Goal: Task Accomplishment & Management: Manage account settings

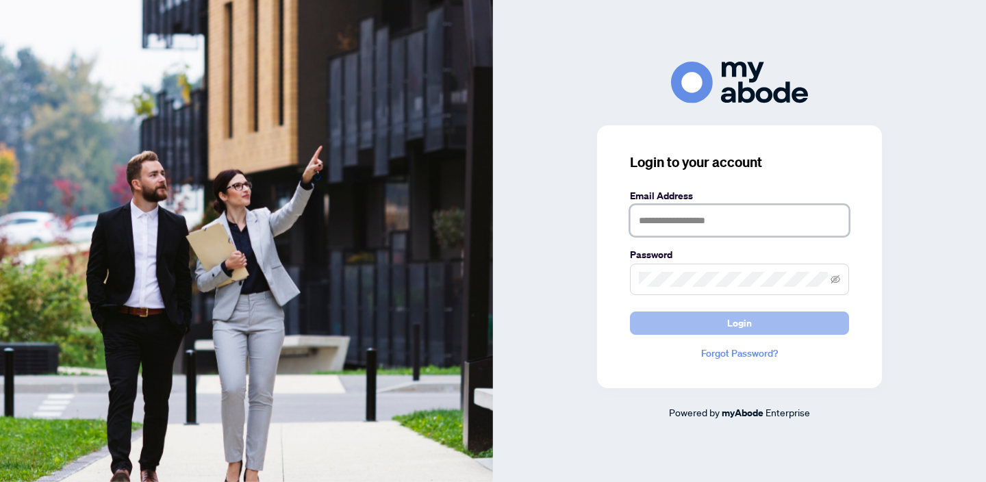
type input "**********"
click at [733, 327] on span "Login" at bounding box center [739, 323] width 25 height 22
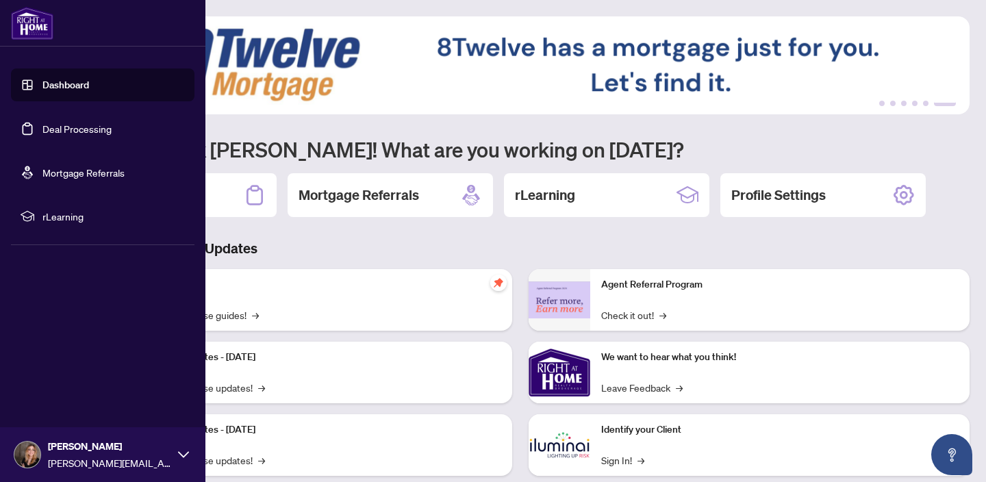
click at [42, 127] on link "Deal Processing" at bounding box center [76, 129] width 69 height 12
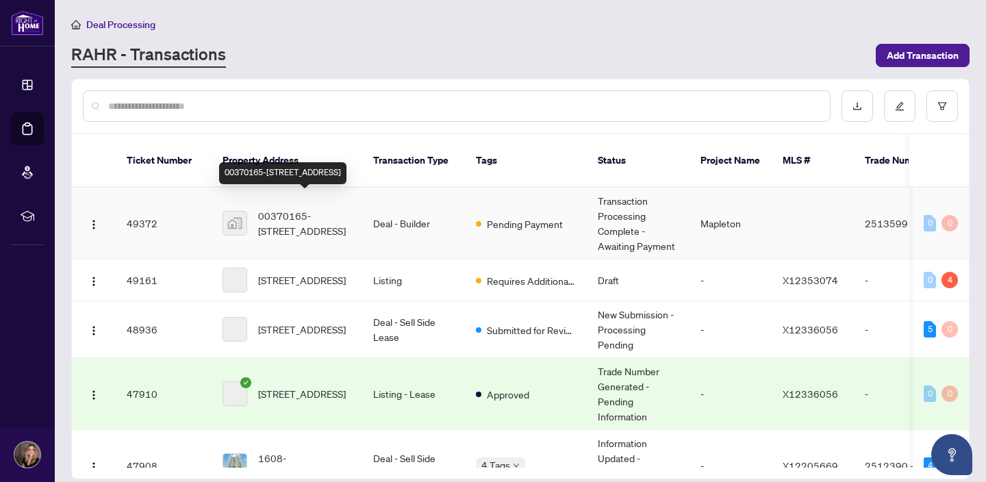
click at [296, 212] on span "00370165-[STREET_ADDRESS]" at bounding box center [304, 223] width 93 height 30
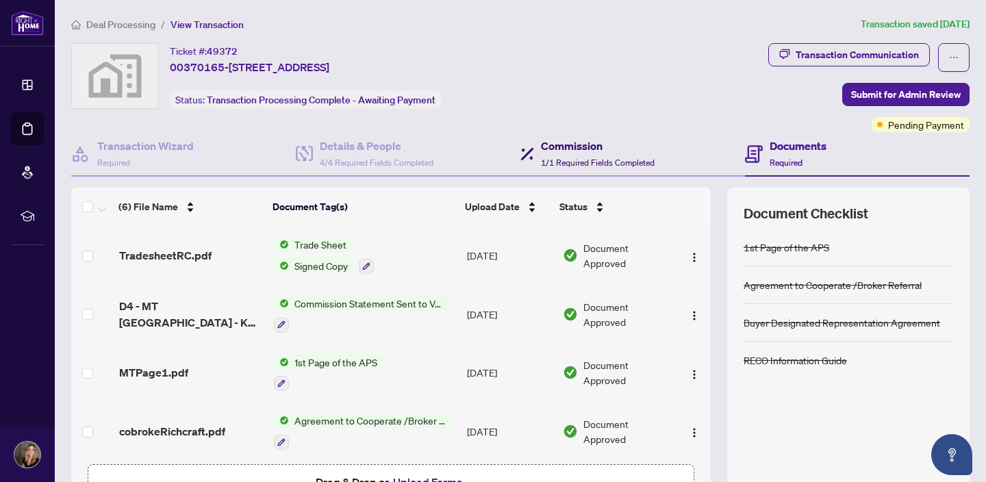
click at [564, 154] on div "Commission 1/1 Required Fields Completed" at bounding box center [598, 154] width 114 height 32
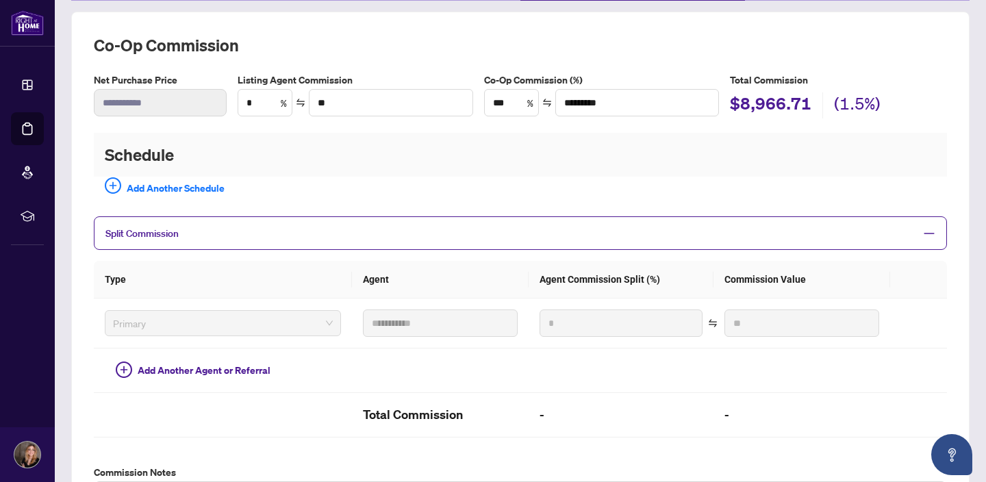
scroll to position [166, 0]
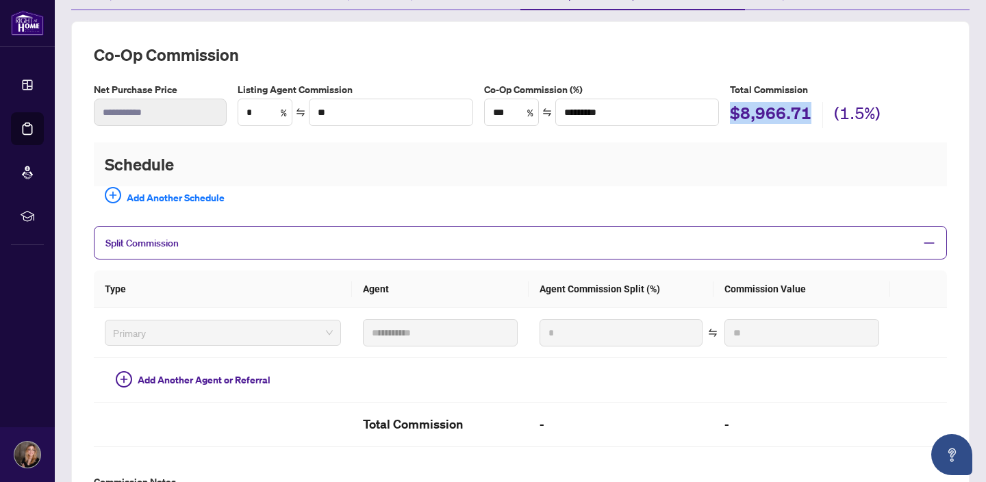
drag, startPoint x: 739, startPoint y: 112, endPoint x: 819, endPoint y: 111, distance: 80.1
click at [819, 111] on div "$8,966.71 (1.5%)" at bounding box center [838, 115] width 217 height 26
copy h2 "$8,966.71"
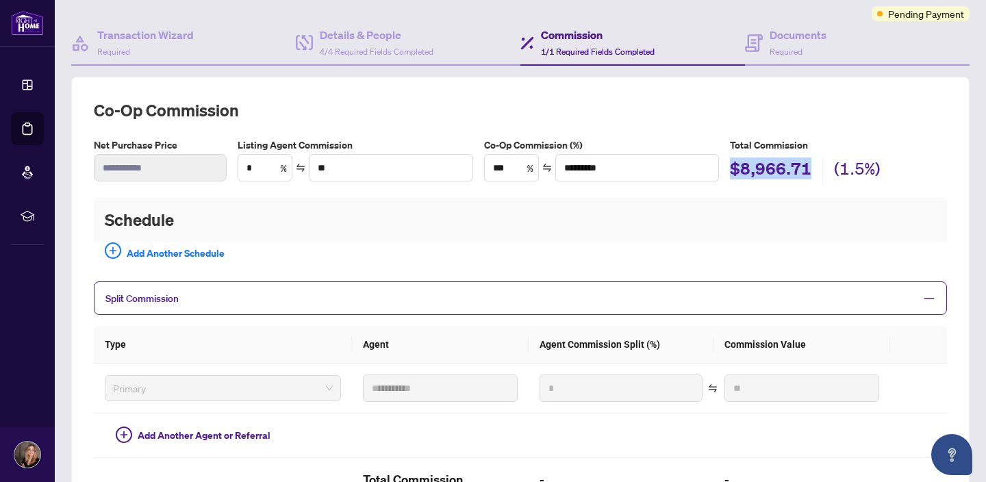
scroll to position [0, 0]
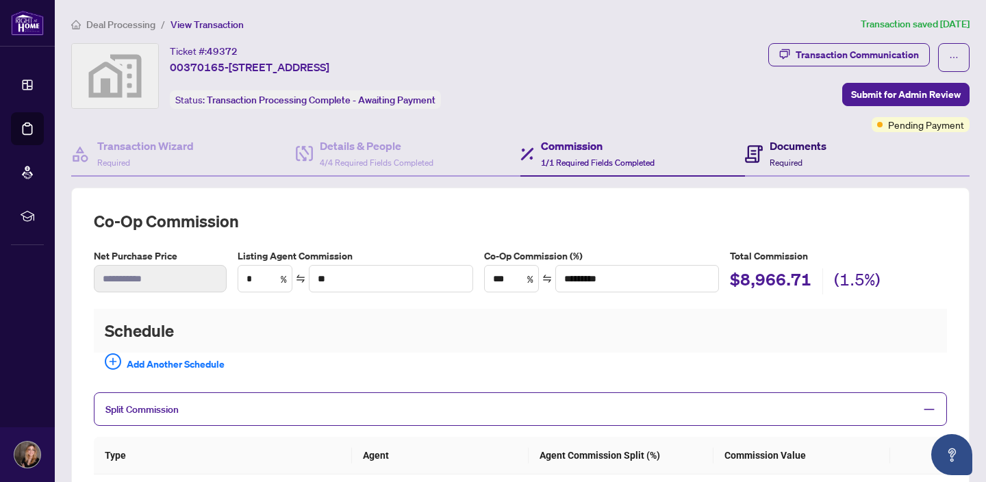
click at [774, 155] on div "Documents Required" at bounding box center [797, 154] width 57 height 32
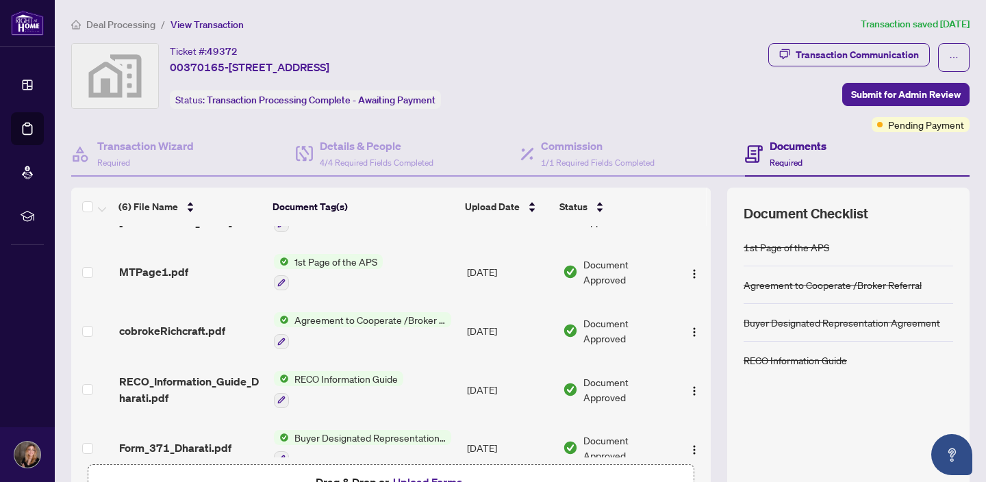
scroll to position [103, 0]
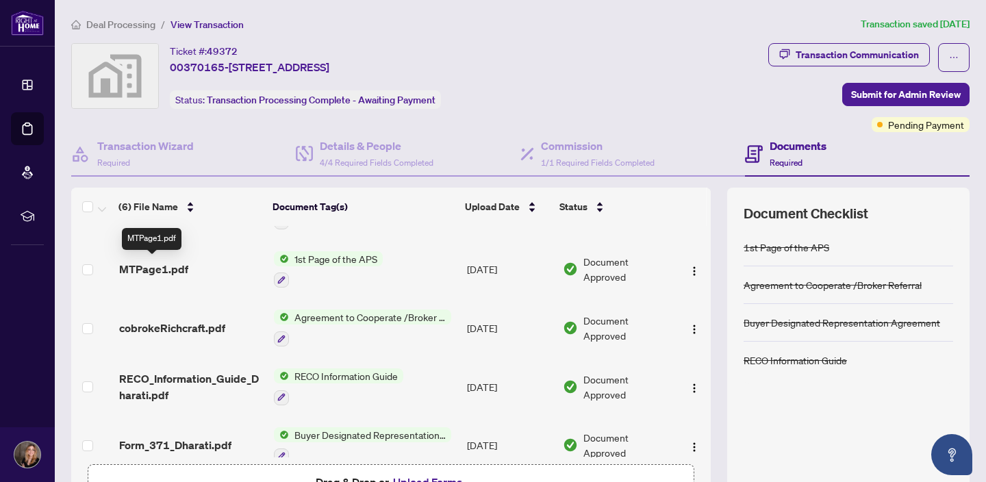
click at [153, 270] on span "MTPage1.pdf" at bounding box center [153, 269] width 69 height 16
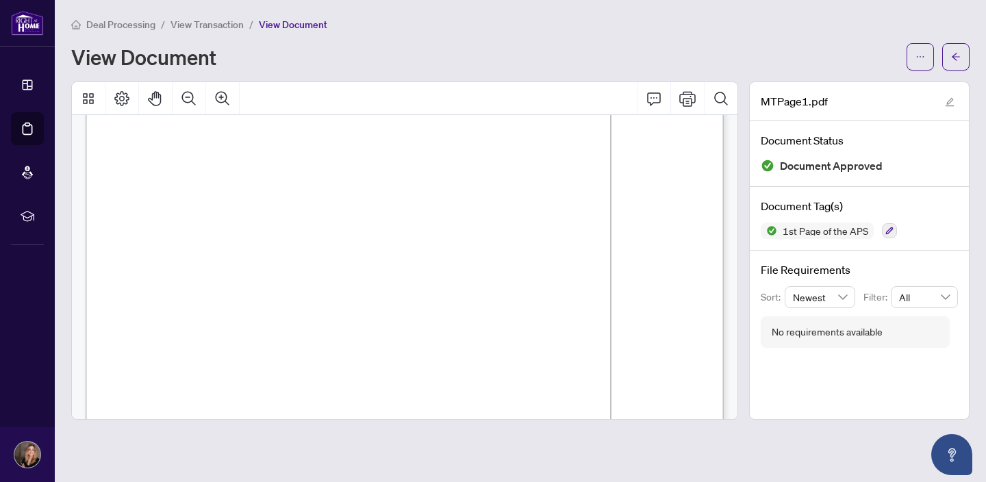
scroll to position [65, 0]
drag, startPoint x: 262, startPoint y: 225, endPoint x: 471, endPoint y: 223, distance: 208.8
click at [241, 223] on span "[PERSON_NAME]" at bounding box center [226, 230] width 29 height 24
drag, startPoint x: 483, startPoint y: 225, endPoint x: 322, endPoint y: 225, distance: 160.9
click at [241, 225] on span "[PERSON_NAME]" at bounding box center [226, 230] width 29 height 24
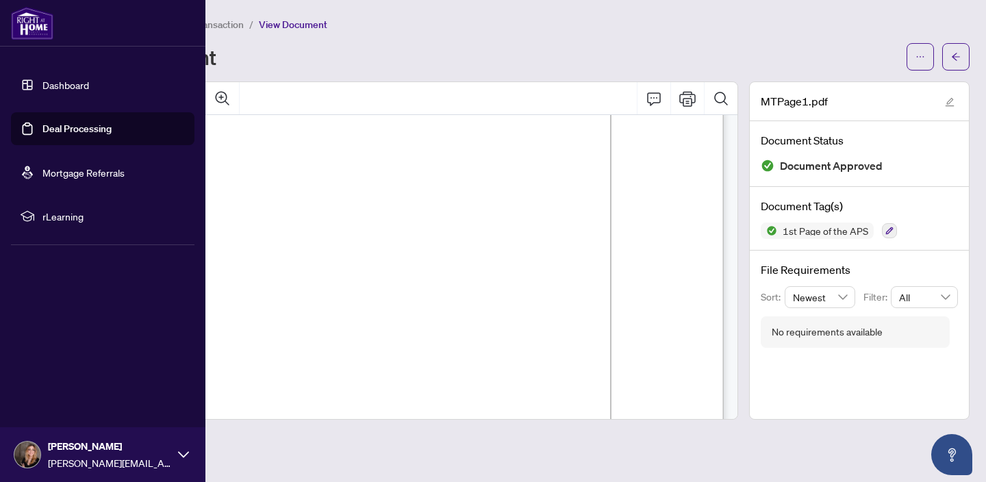
click at [55, 131] on link "Deal Processing" at bounding box center [76, 129] width 69 height 12
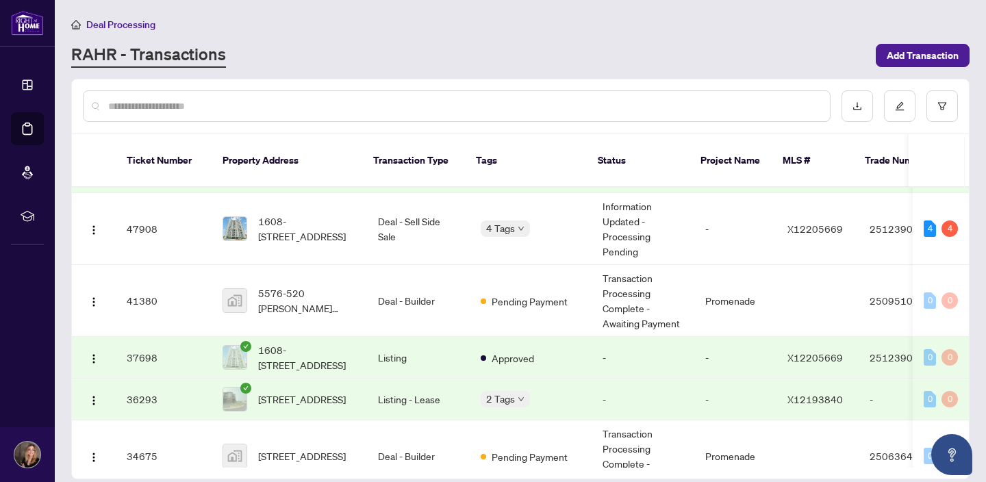
scroll to position [238, 0]
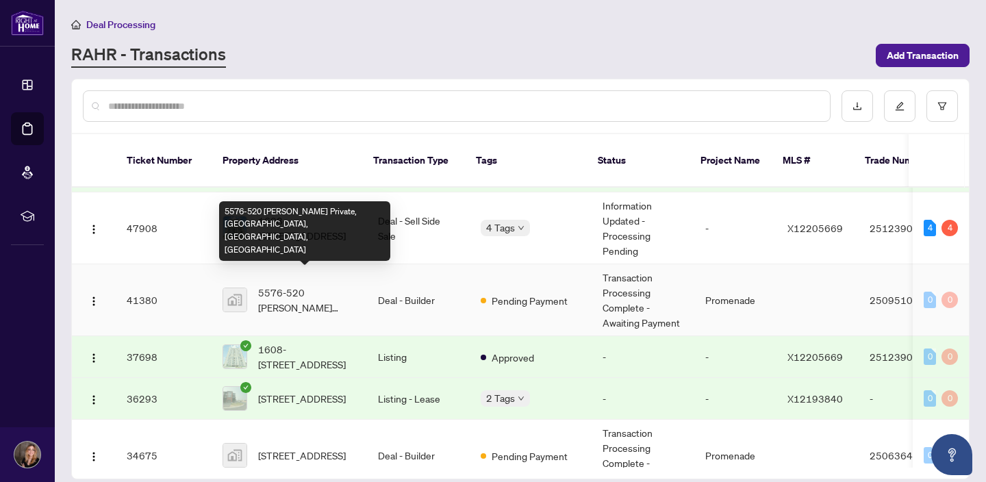
click at [297, 285] on span "5576-520 [PERSON_NAME] Private, [GEOGRAPHIC_DATA], [GEOGRAPHIC_DATA], [GEOGRAPH…" at bounding box center [307, 300] width 98 height 30
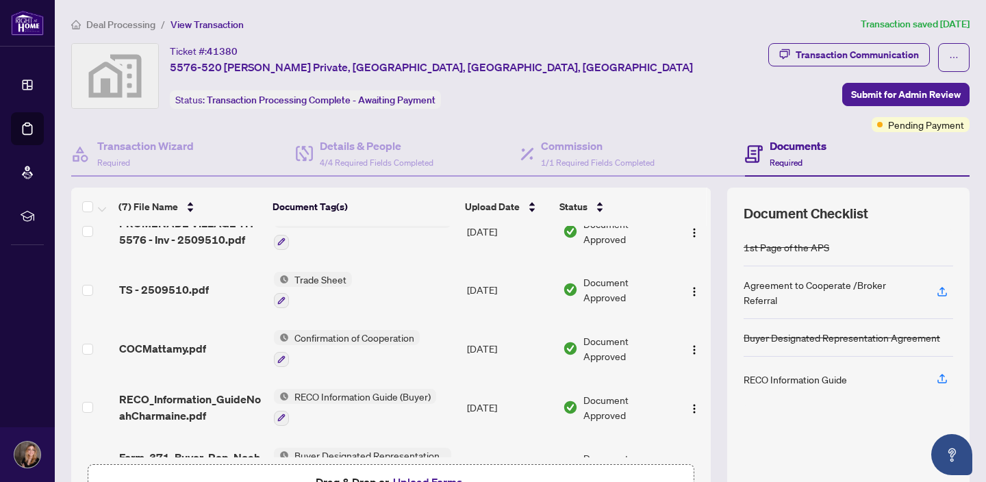
scroll to position [179, 0]
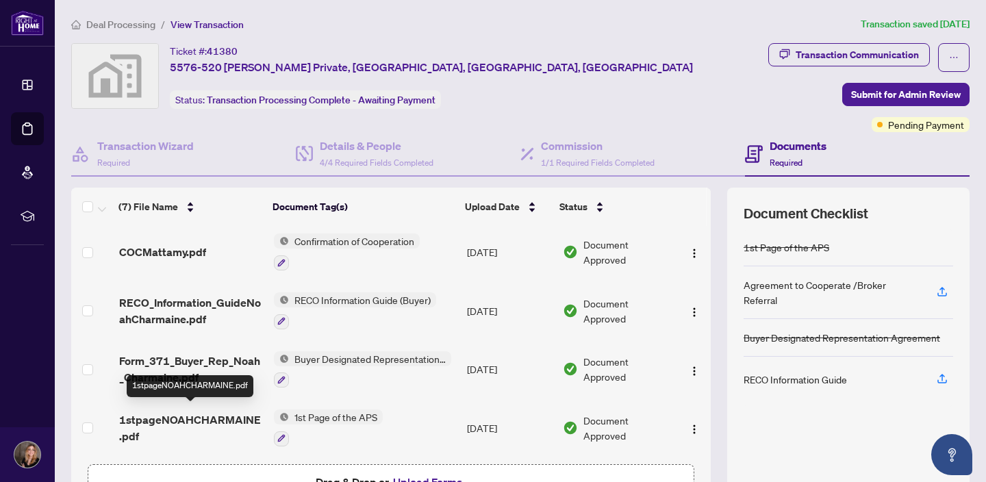
click at [192, 411] on span "1stpageNOAHCHARMAINE.pdf" at bounding box center [191, 427] width 144 height 33
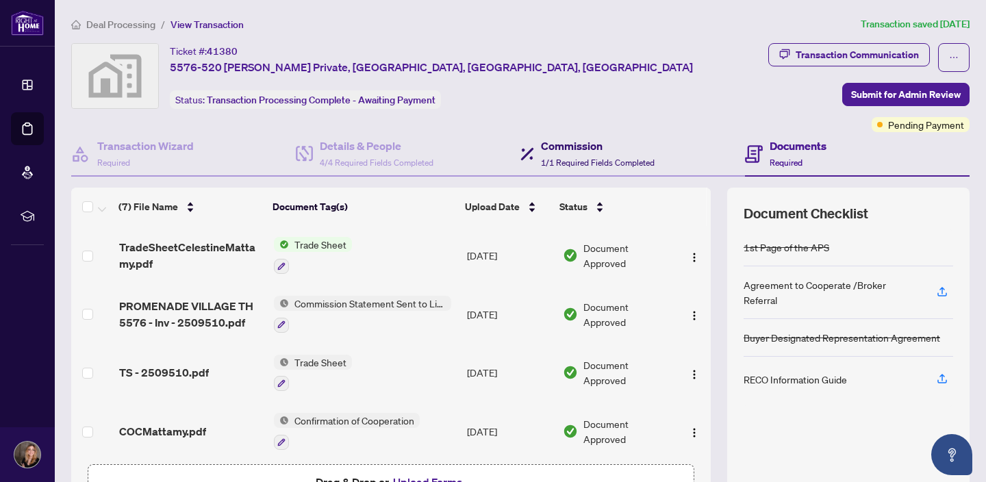
click at [582, 149] on h4 "Commission" at bounding box center [598, 146] width 114 height 16
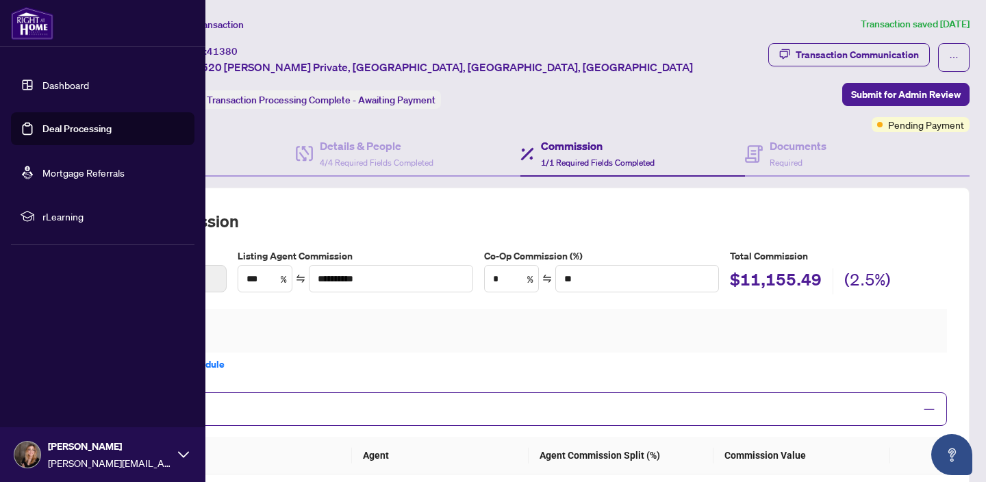
click at [53, 127] on link "Deal Processing" at bounding box center [76, 129] width 69 height 12
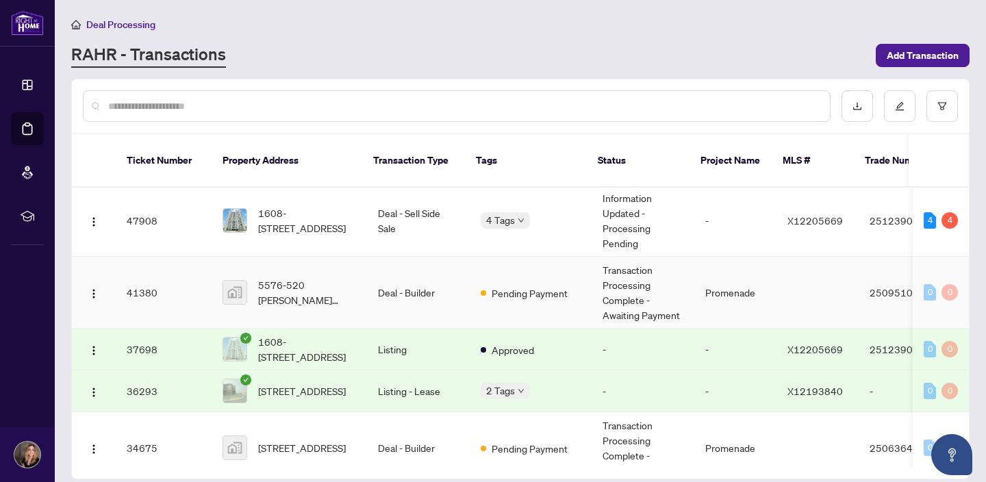
scroll to position [266, 0]
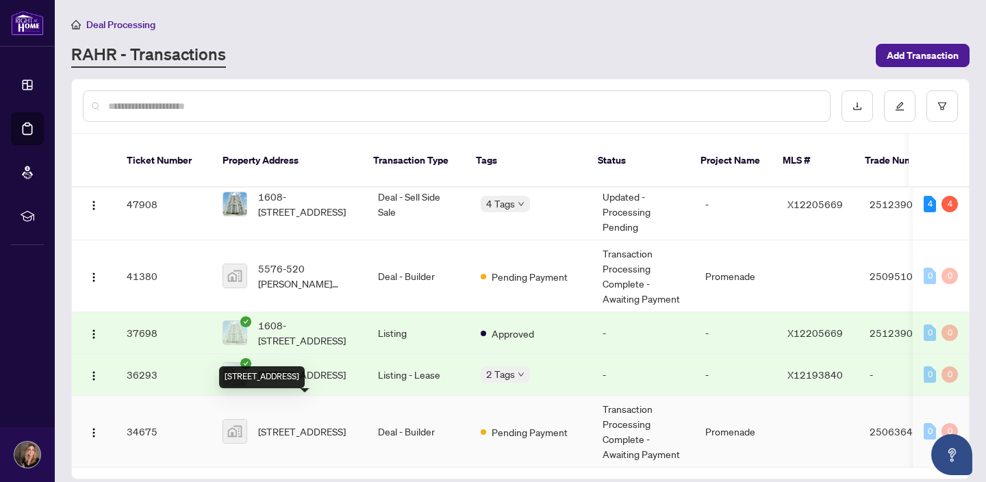
click at [284, 424] on span "[STREET_ADDRESS]" at bounding box center [302, 431] width 88 height 15
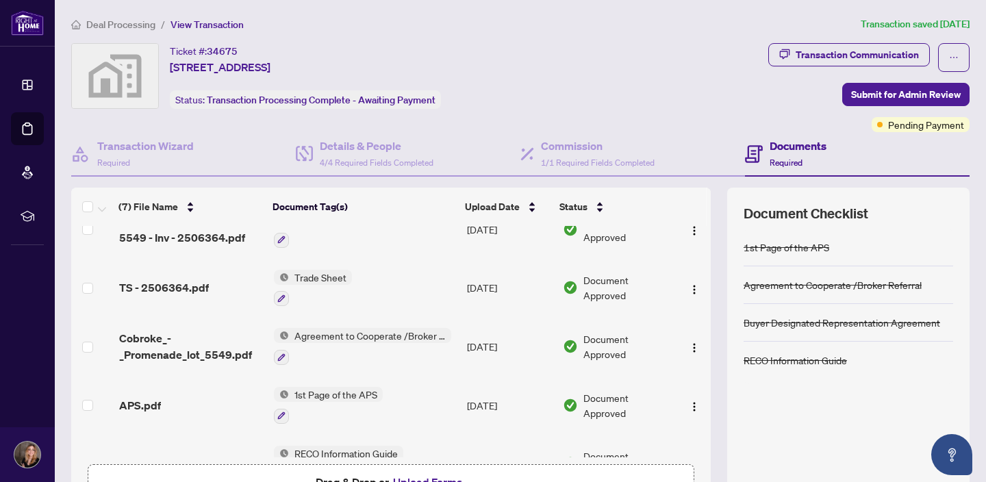
scroll to position [98, 0]
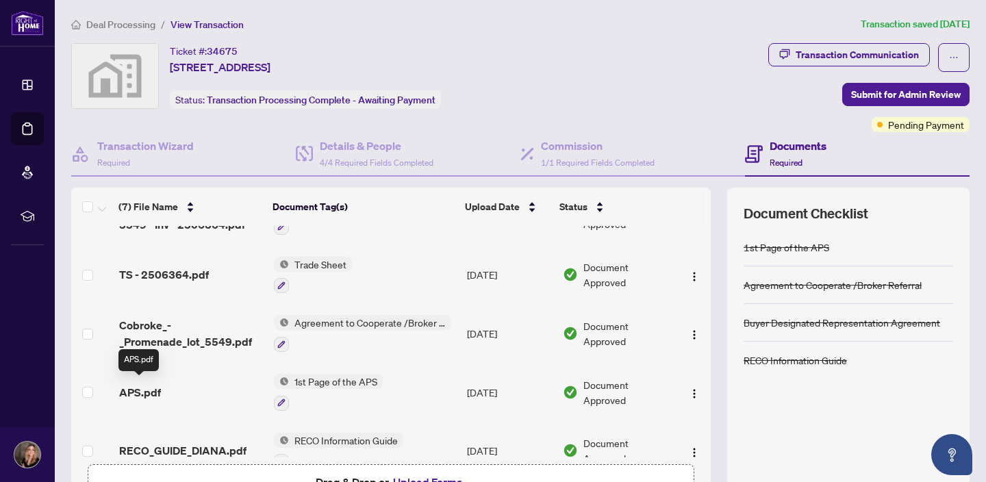
click at [132, 387] on span "APS.pdf" at bounding box center [140, 392] width 42 height 16
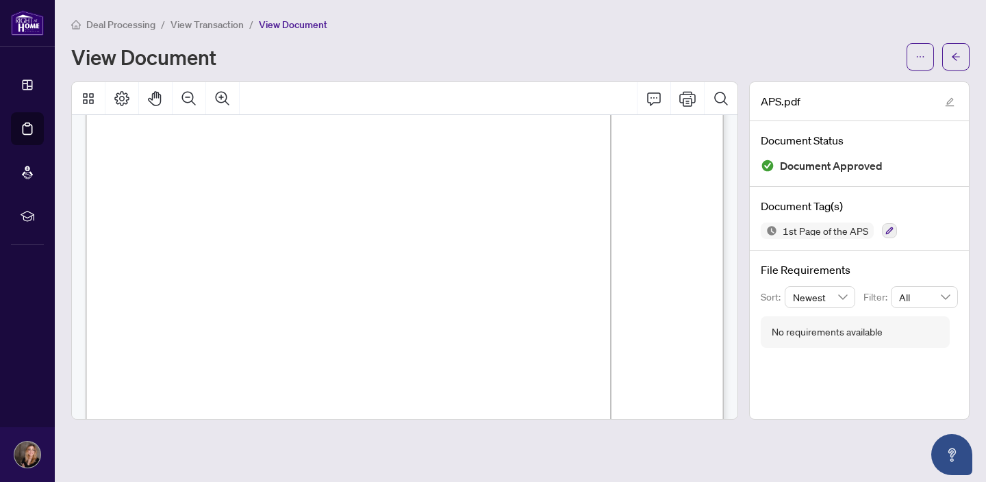
scroll to position [92, 0]
drag, startPoint x: 268, startPoint y: 249, endPoint x: 350, endPoint y: 250, distance: 82.1
click at [350, 37] on p "MATTAMY HOMES Agreement of Purchase and Sale Block: 5 Model Type: BST1-THE ASTE…" at bounding box center [571, 37] width 971 height 0
click at [509, 181] on span "Agreement of Purchase and Sale" at bounding box center [397, 177] width 224 height 18
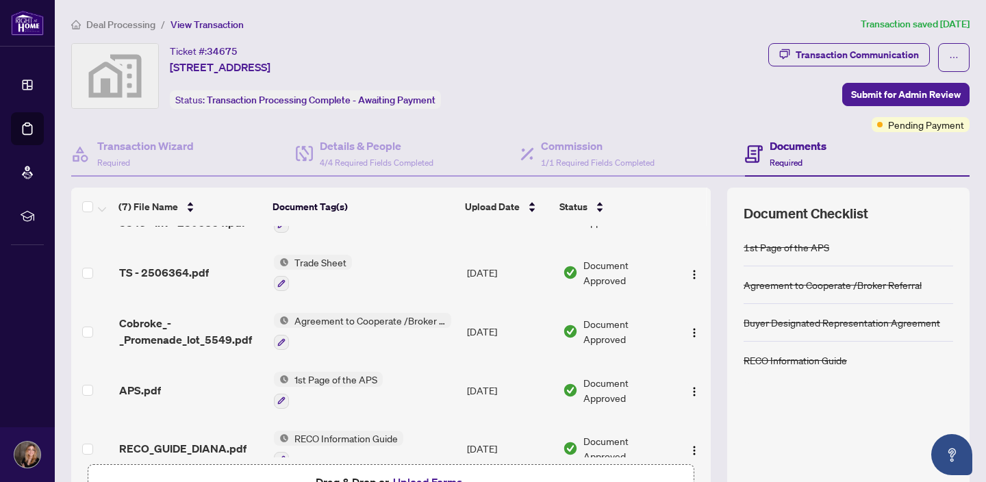
scroll to position [109, 0]
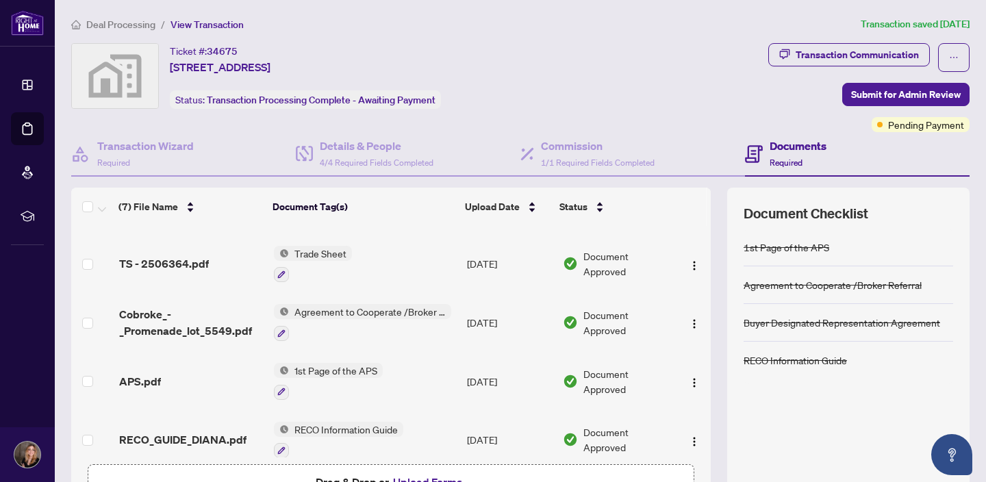
click at [190, 335] on span "Cobroke_-_Promenade_lot_5549.pdf" at bounding box center [191, 322] width 144 height 33
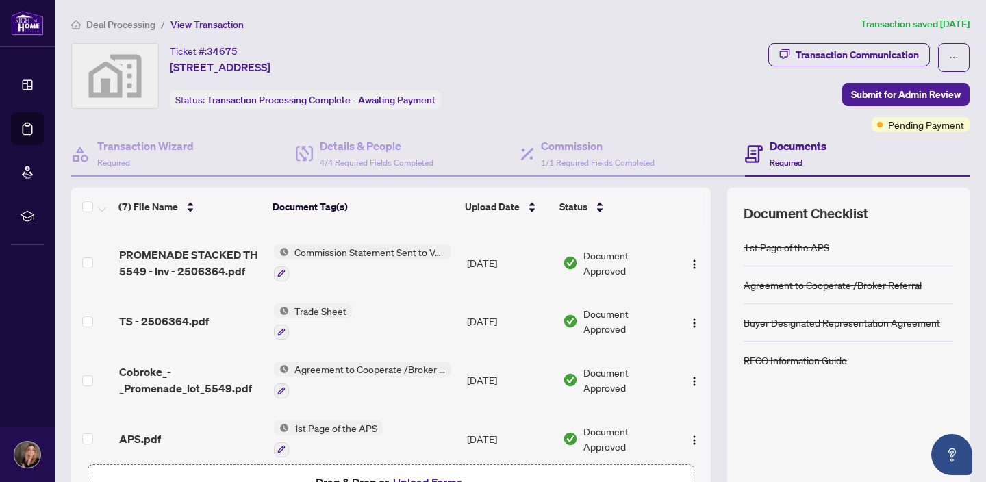
scroll to position [60, 0]
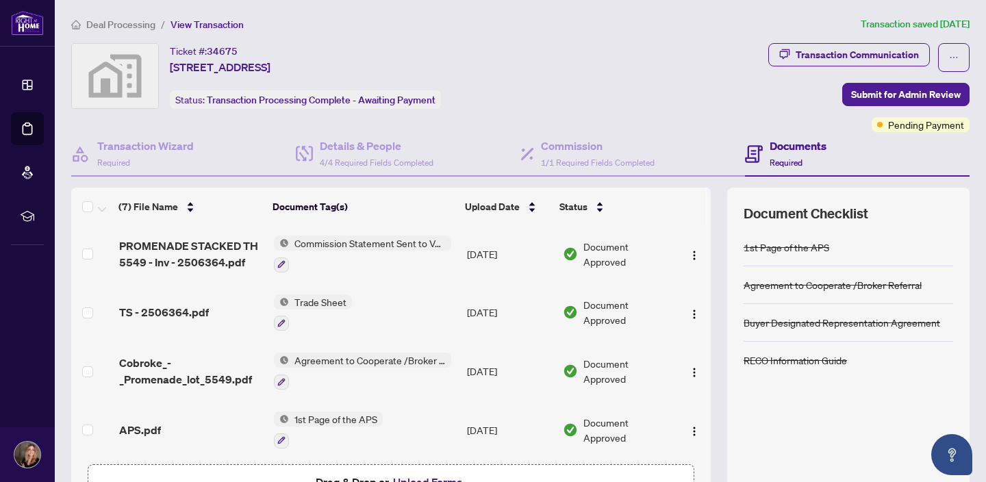
click at [164, 311] on span "TS - 2506364.pdf" at bounding box center [164, 312] width 90 height 16
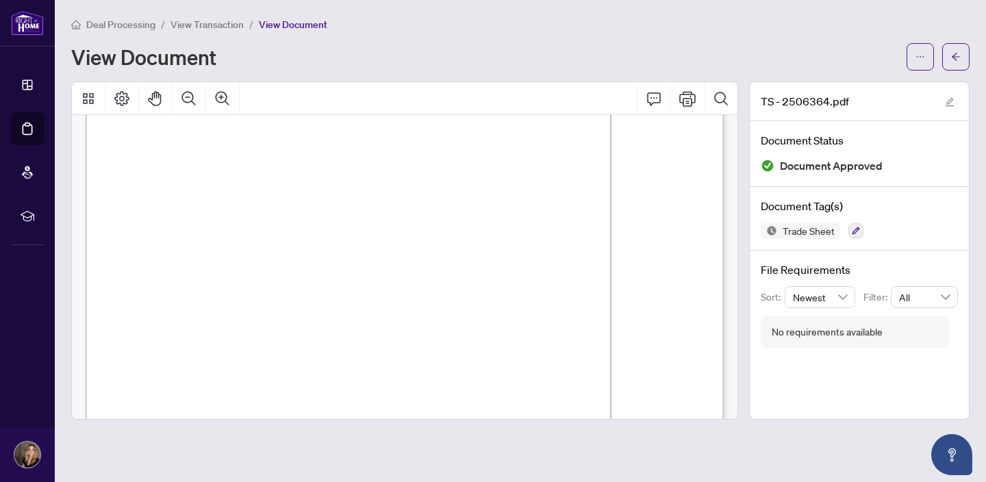
scroll to position [115, 0]
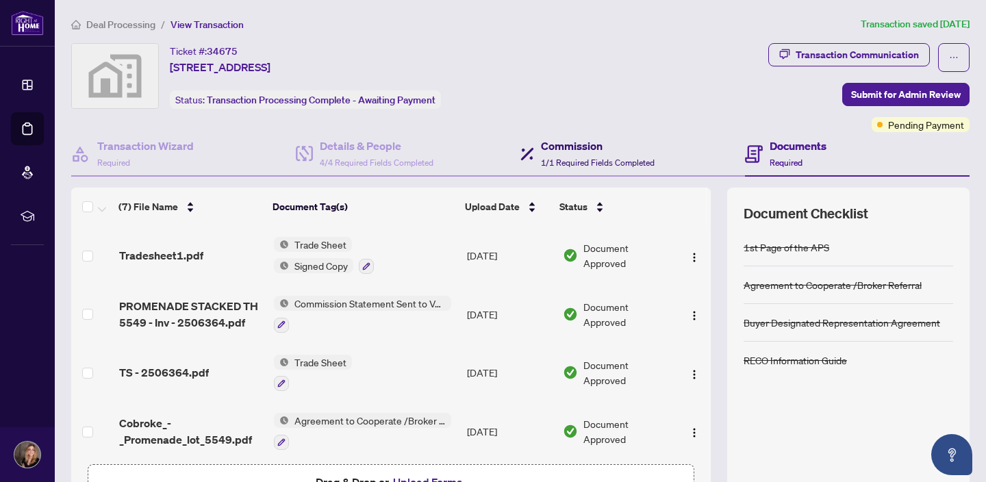
click at [569, 151] on h4 "Commission" at bounding box center [598, 146] width 114 height 16
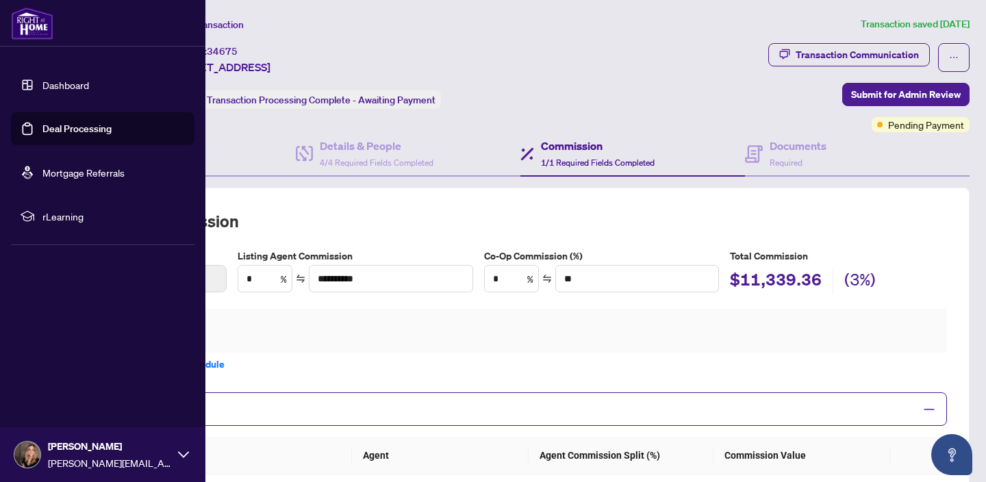
click at [42, 126] on link "Deal Processing" at bounding box center [76, 129] width 69 height 12
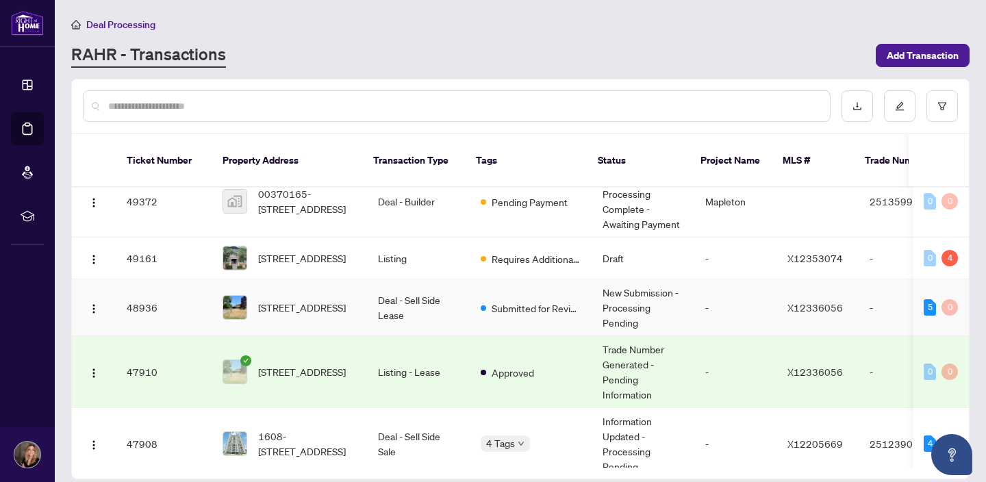
scroll to position [19, 0]
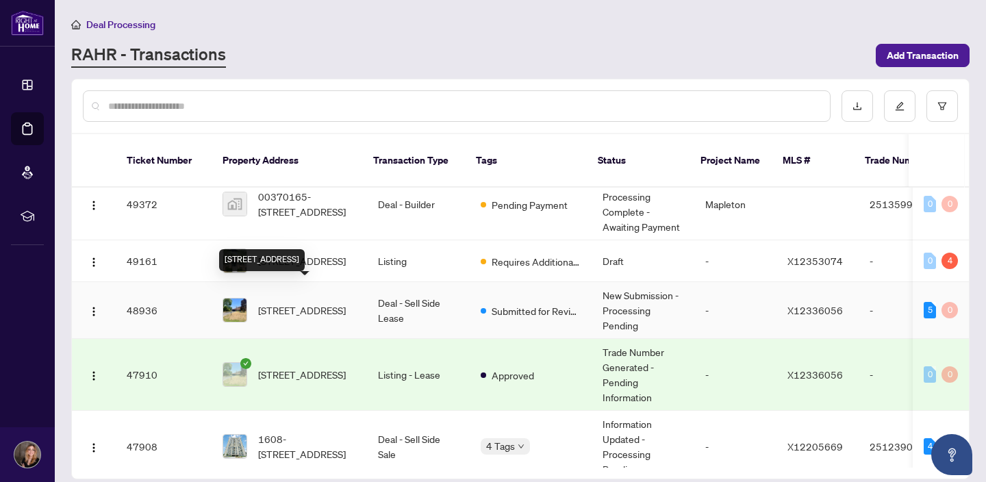
click at [294, 303] on span "[STREET_ADDRESS]" at bounding box center [302, 310] width 88 height 15
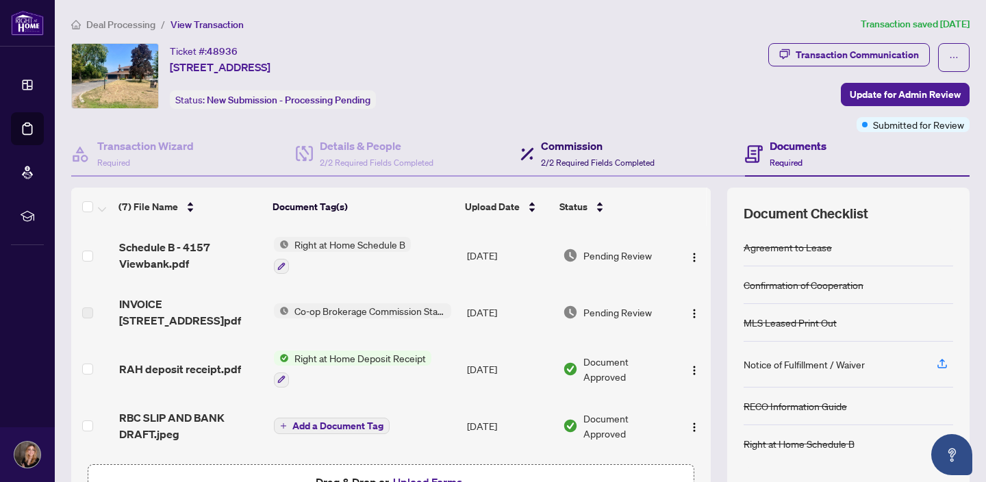
click at [582, 153] on div "Commission 2/2 Required Fields Completed" at bounding box center [598, 154] width 114 height 32
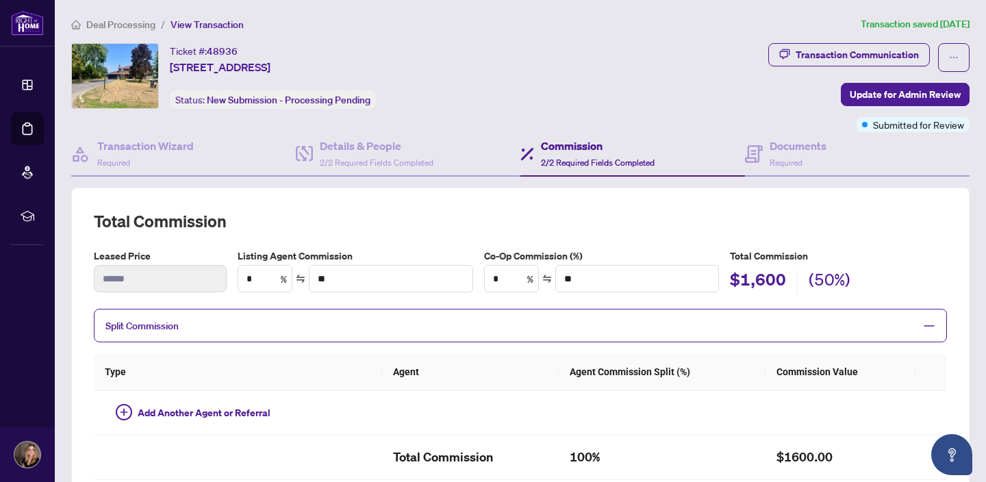
type input "**"
type input "******"
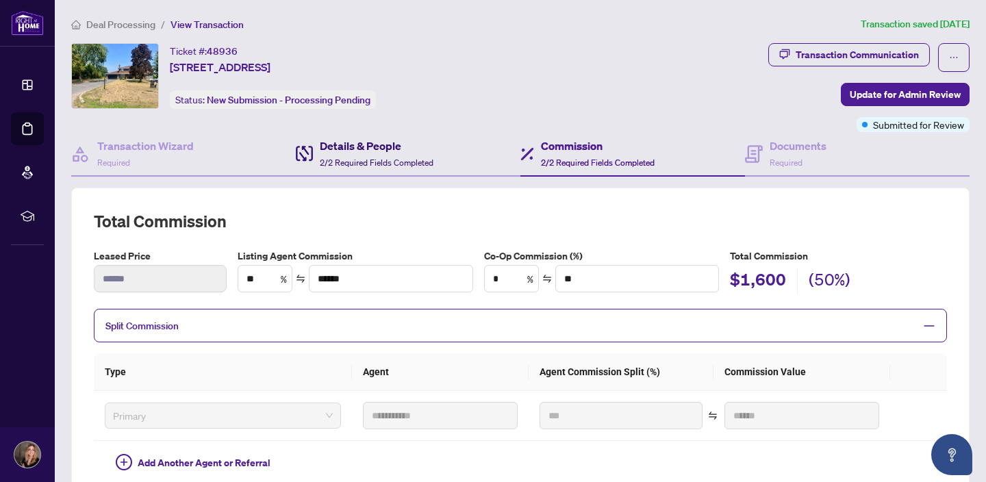
click at [372, 153] on div "Details & People 2/2 Required Fields Completed" at bounding box center [377, 154] width 114 height 32
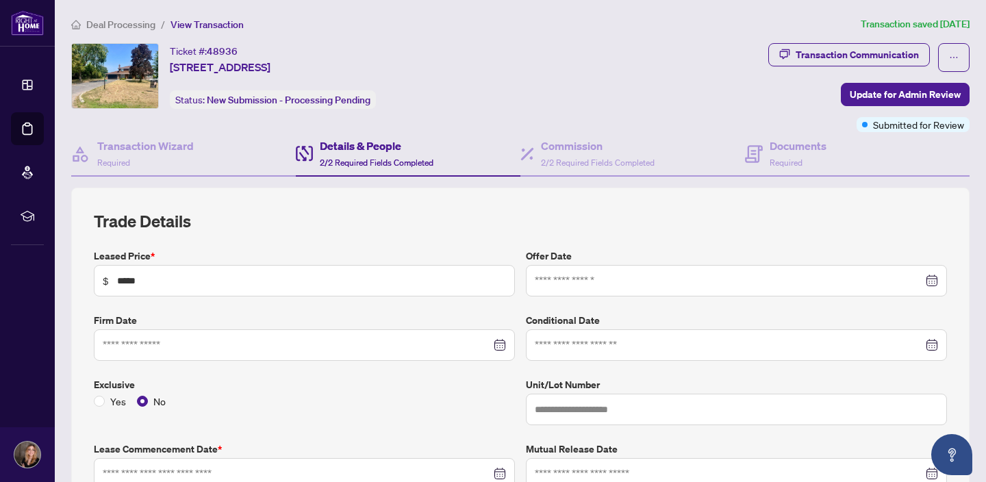
type input "**********"
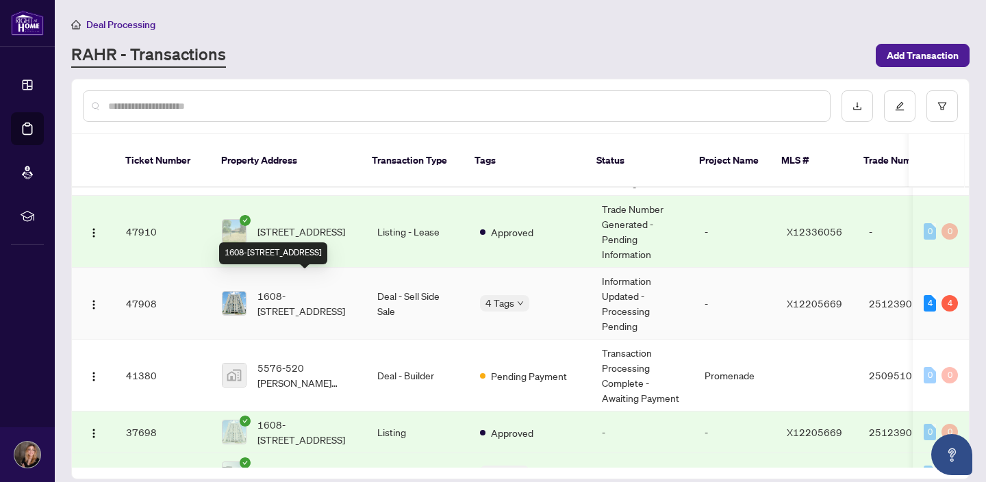
scroll to position [162, 0]
click at [305, 288] on span "1608-[STREET_ADDRESS]" at bounding box center [307, 303] width 98 height 30
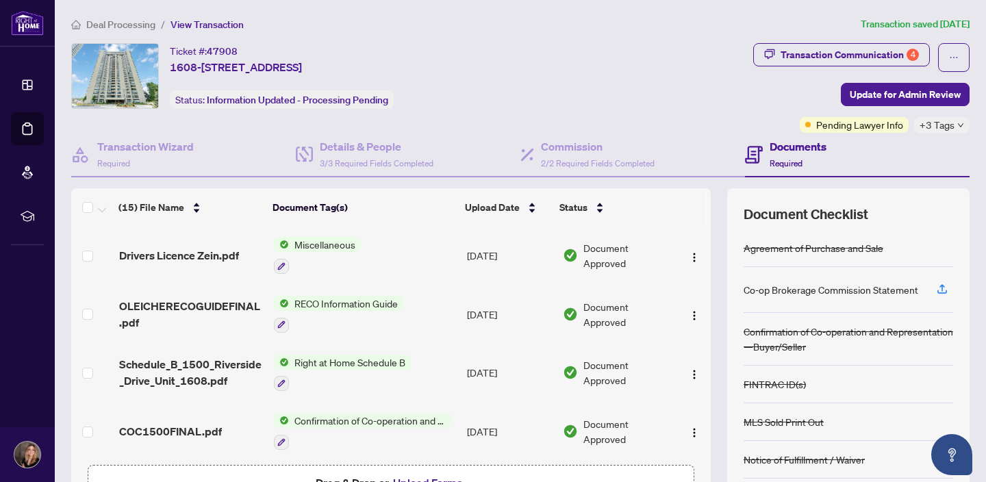
scroll to position [91, 0]
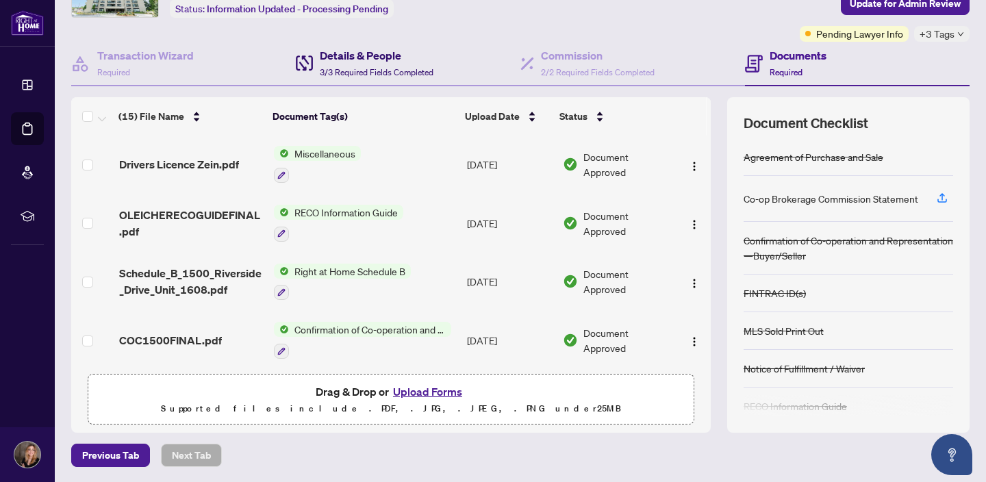
click at [352, 65] on div "Details & People 3/3 Required Fields Completed" at bounding box center [377, 63] width 114 height 32
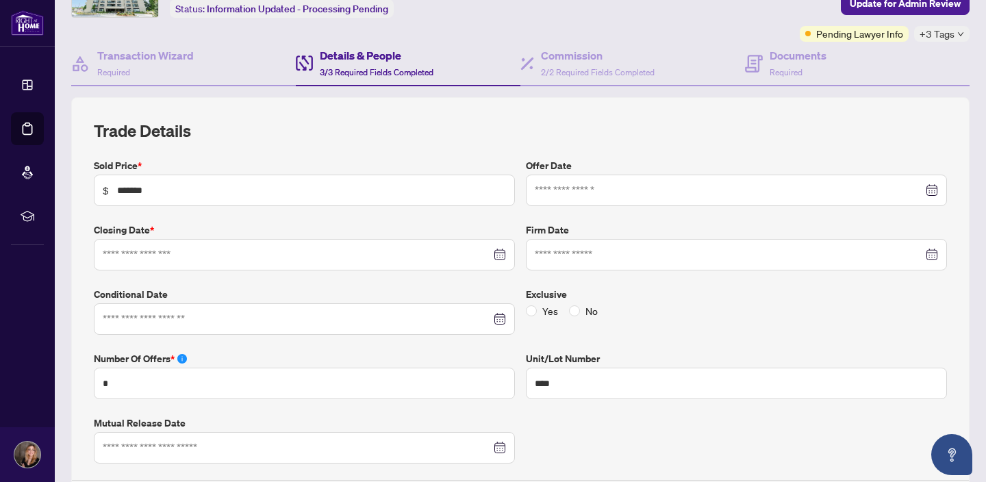
type input "**********"
click at [585, 64] on div "Commission 2/2 Required Fields Completed" at bounding box center [598, 63] width 114 height 32
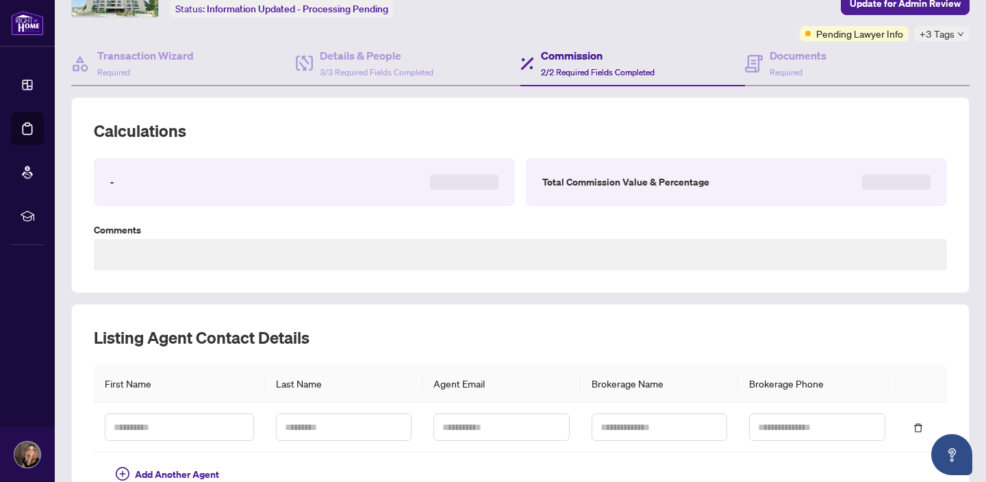
type textarea "**********"
